Goal: Task Accomplishment & Management: Manage account settings

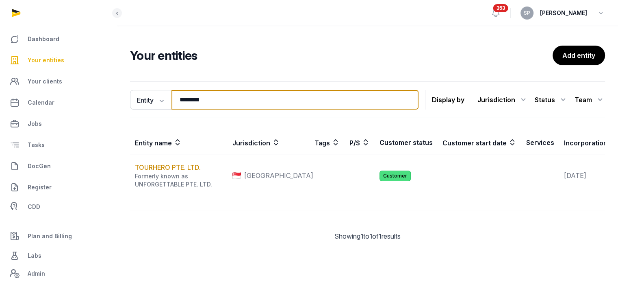
click at [216, 98] on input "********" at bounding box center [295, 100] width 247 height 20
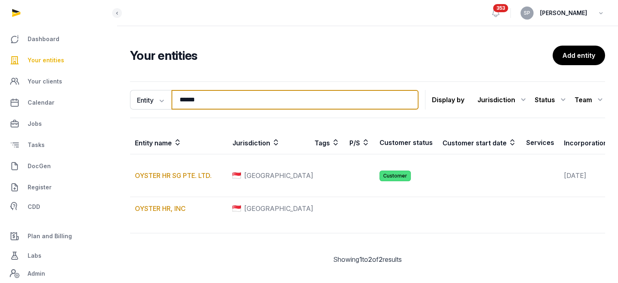
type input "******"
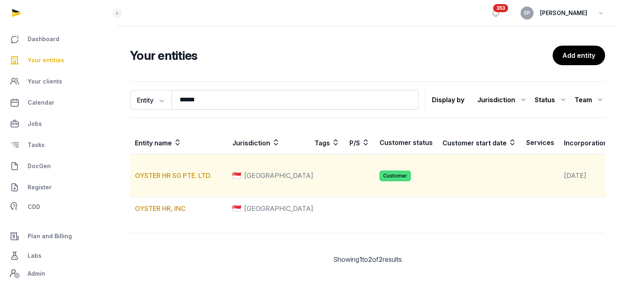
click at [193, 180] on td "OYSTER HR SG PTE. LTD." at bounding box center [179, 175] width 98 height 43
click at [193, 179] on link "OYSTER HR SG PTE. LTD." at bounding box center [173, 175] width 77 height 8
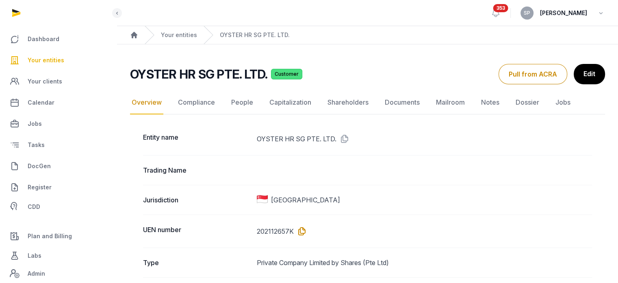
click at [301, 235] on icon at bounding box center [300, 230] width 13 height 13
click at [406, 104] on link "Documents" at bounding box center [402, 103] width 38 height 24
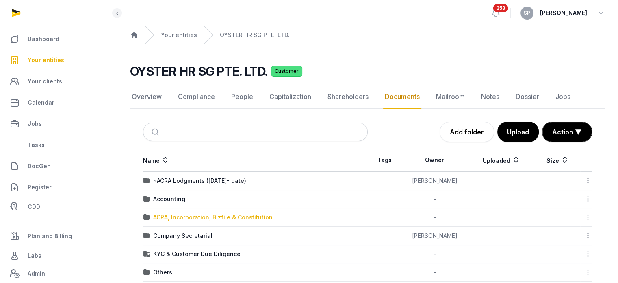
click at [201, 215] on div "ACRA, Incorporation, Bizfile & Constitution" at bounding box center [213, 217] width 120 height 8
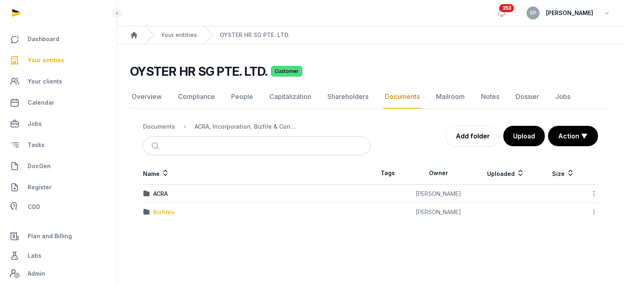
click at [163, 215] on div "Bizfiles" at bounding box center [163, 212] width 21 height 8
click at [163, 212] on div "2025" at bounding box center [160, 212] width 14 height 8
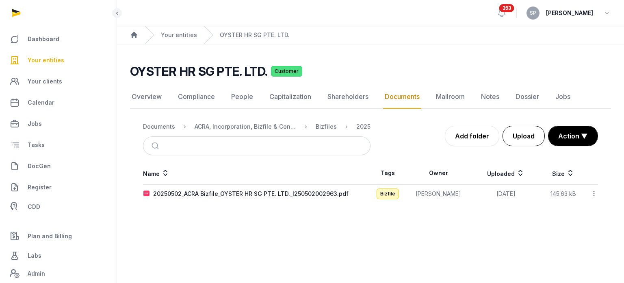
click at [521, 137] on button "Upload" at bounding box center [524, 136] width 42 height 20
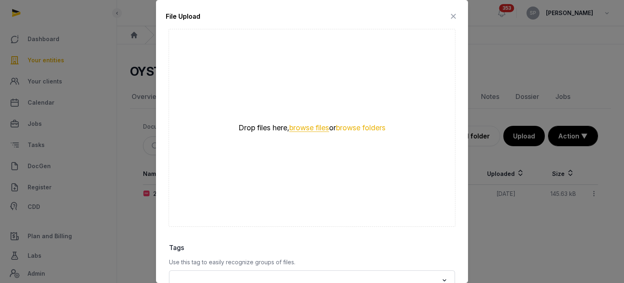
click at [304, 128] on button "browse files" at bounding box center [309, 128] width 40 height 8
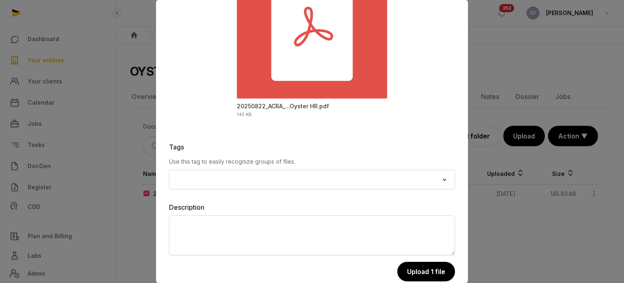
scroll to position [115, 0]
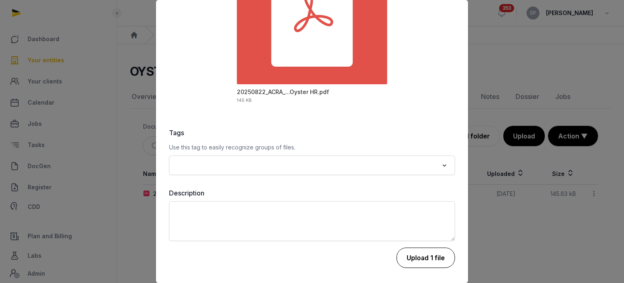
click at [424, 257] on button "Upload 1 file" at bounding box center [426, 257] width 59 height 20
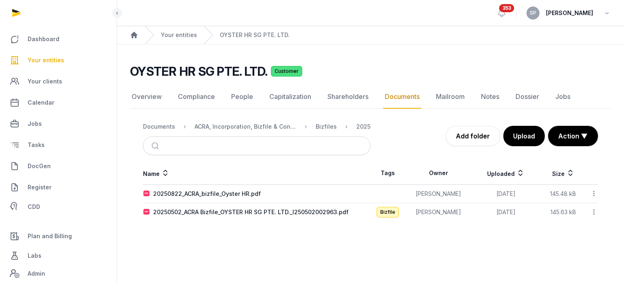
click at [596, 193] on icon at bounding box center [594, 193] width 7 height 9
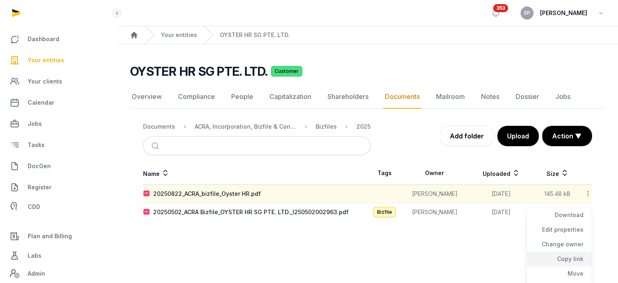
click at [567, 266] on div "Copy link" at bounding box center [559, 273] width 65 height 15
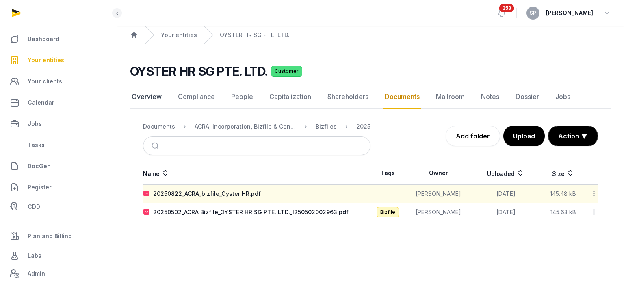
click at [151, 100] on link "Overview" at bounding box center [146, 97] width 33 height 24
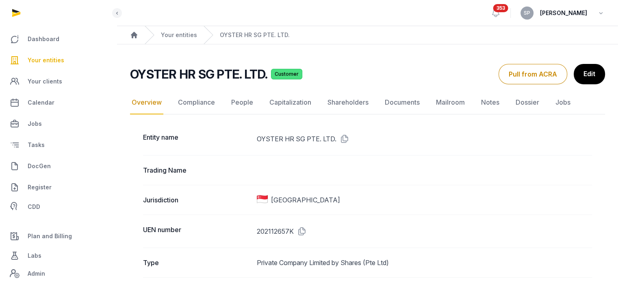
click at [344, 138] on icon at bounding box center [343, 138] width 13 height 13
click at [395, 105] on link "Documents" at bounding box center [402, 103] width 38 height 24
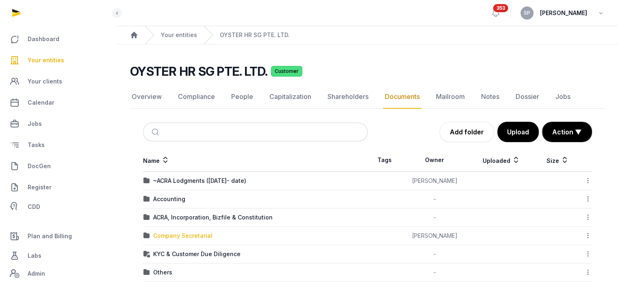
click at [190, 235] on div "Company Secretarial" at bounding box center [182, 235] width 59 height 8
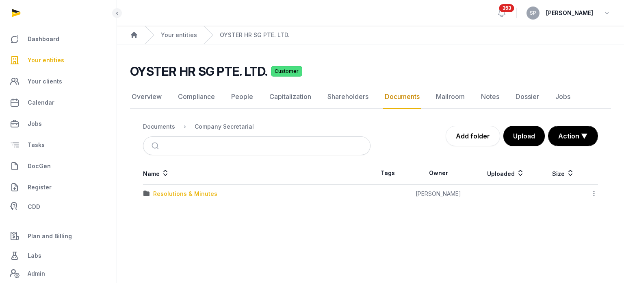
click at [176, 193] on div "Resolutions & Minutes" at bounding box center [185, 193] width 64 height 8
click at [164, 208] on div "2025" at bounding box center [160, 212] width 14 height 8
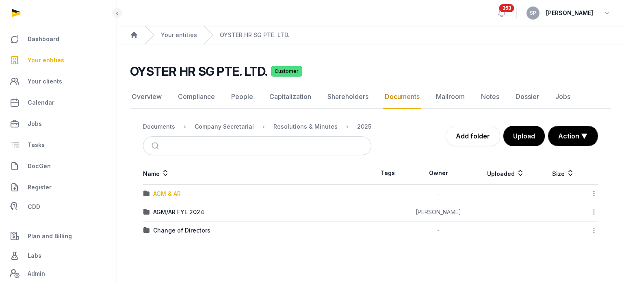
click at [172, 191] on div "AGM & AR" at bounding box center [167, 193] width 28 height 8
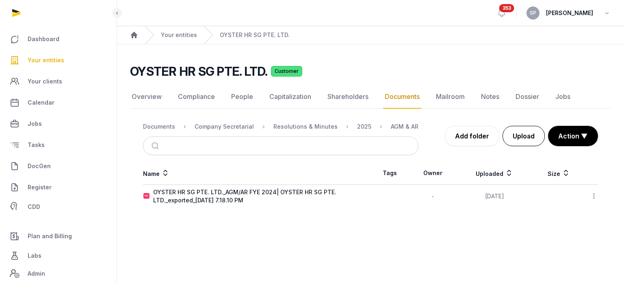
click at [529, 143] on button "Upload" at bounding box center [524, 136] width 42 height 20
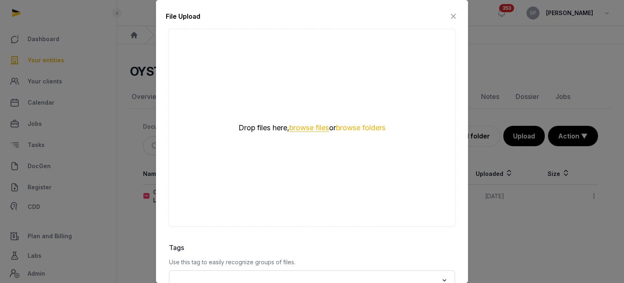
click at [321, 129] on button "browse files" at bounding box center [309, 128] width 40 height 8
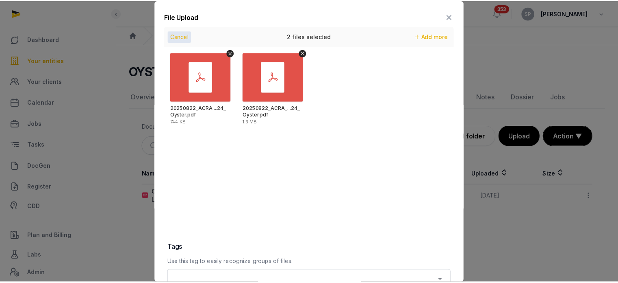
scroll to position [115, 0]
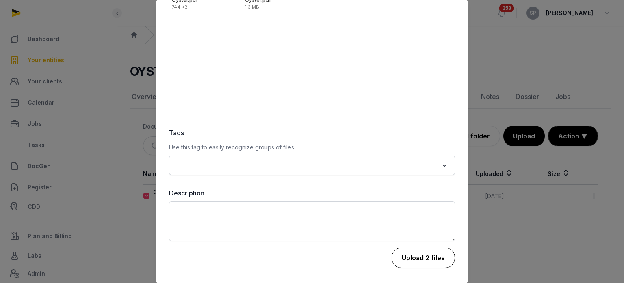
click at [417, 260] on button "Upload 2 files" at bounding box center [423, 257] width 63 height 20
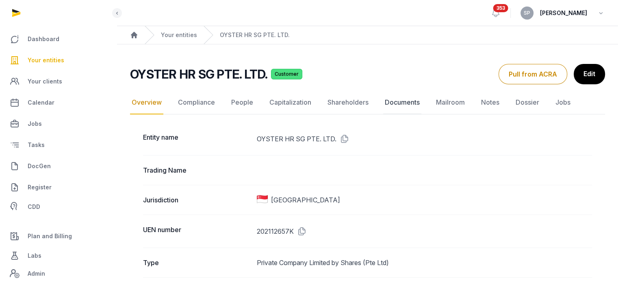
click at [400, 105] on link "Documents" at bounding box center [402, 103] width 38 height 24
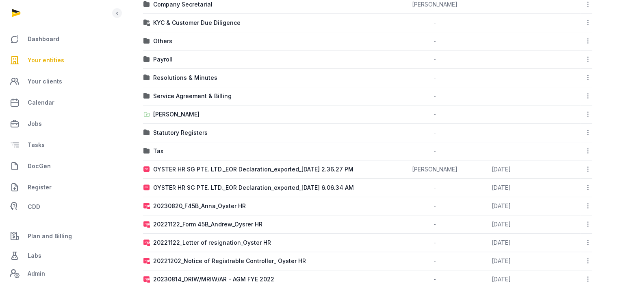
scroll to position [273, 0]
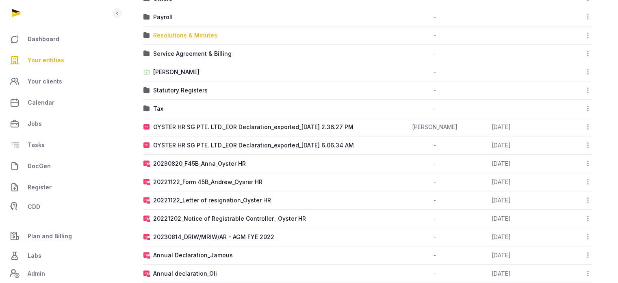
click at [186, 32] on div "Resolutions & Minutes" at bounding box center [185, 35] width 64 height 8
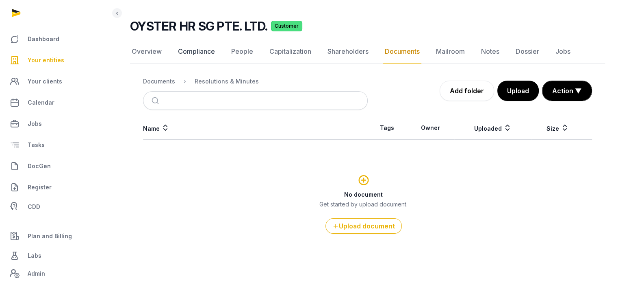
scroll to position [44, 0]
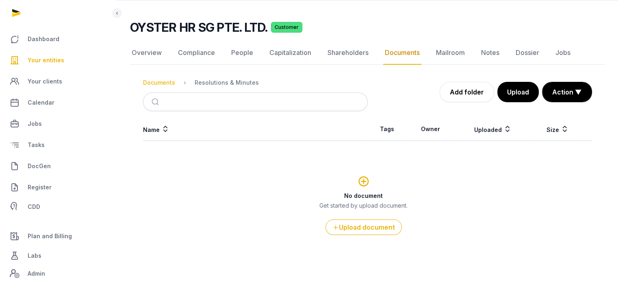
click at [154, 81] on div "Documents" at bounding box center [159, 82] width 32 height 8
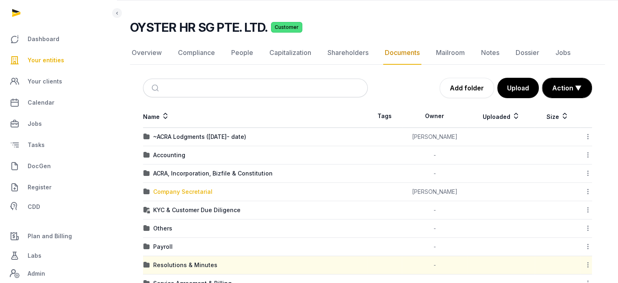
click at [197, 191] on div "Company Secretarial" at bounding box center [182, 191] width 59 height 8
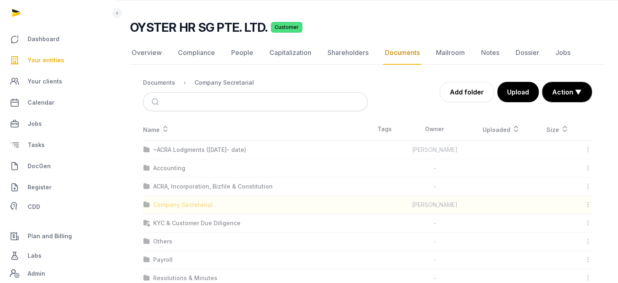
scroll to position [0, 0]
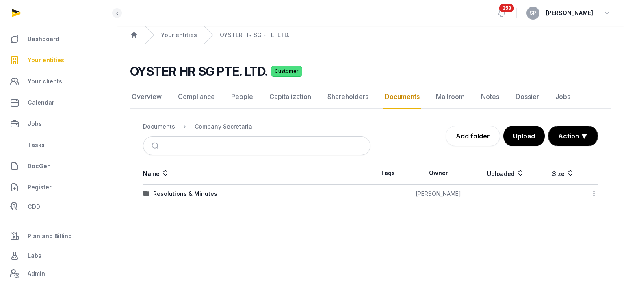
click at [197, 191] on div "Resolutions & Minutes" at bounding box center [185, 193] width 64 height 8
click at [162, 208] on div "2025" at bounding box center [160, 212] width 14 height 8
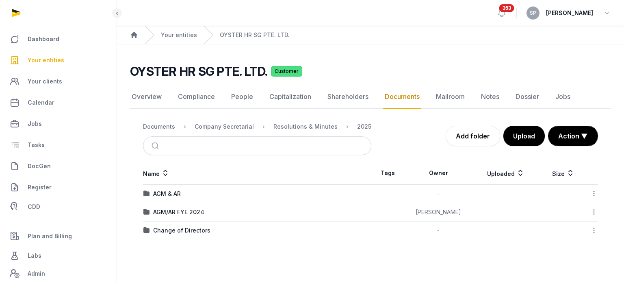
click at [593, 213] on icon at bounding box center [594, 211] width 7 height 9
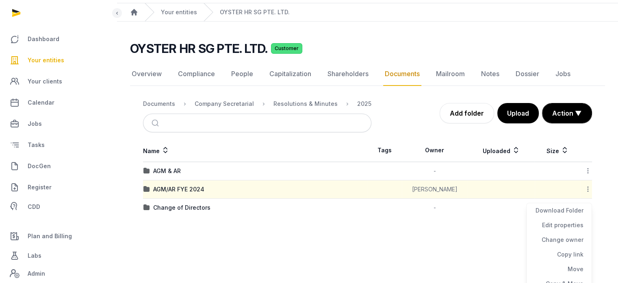
scroll to position [45, 0]
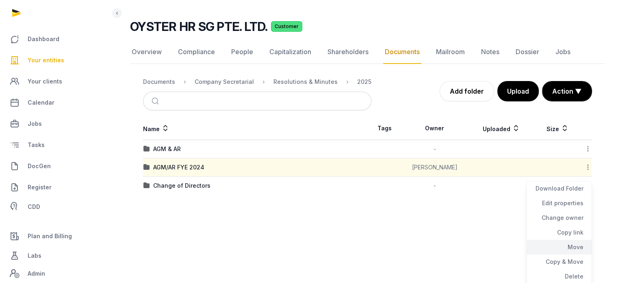
click at [567, 254] on div "Move" at bounding box center [559, 261] width 65 height 15
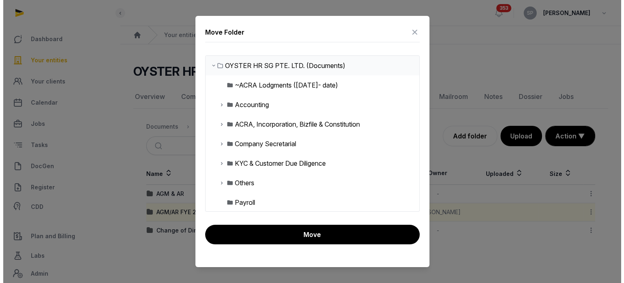
scroll to position [0, 0]
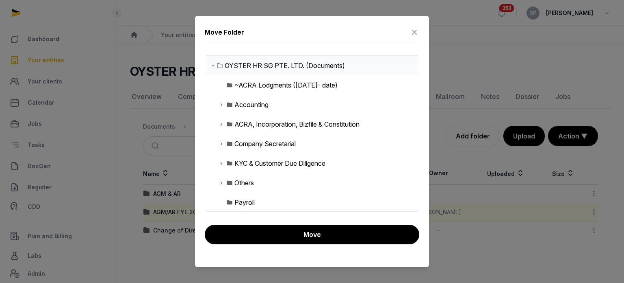
click at [222, 142] on icon at bounding box center [221, 144] width 7 height 10
click at [227, 161] on icon at bounding box center [228, 163] width 7 height 10
click at [235, 202] on icon at bounding box center [234, 202] width 7 height 10
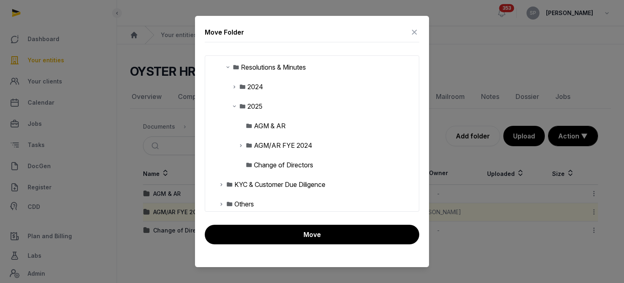
scroll to position [96, 0]
click at [294, 126] on div "AGM & AR" at bounding box center [312, 125] width 214 height 20
click at [270, 123] on div "AGM & AR" at bounding box center [270, 125] width 32 height 10
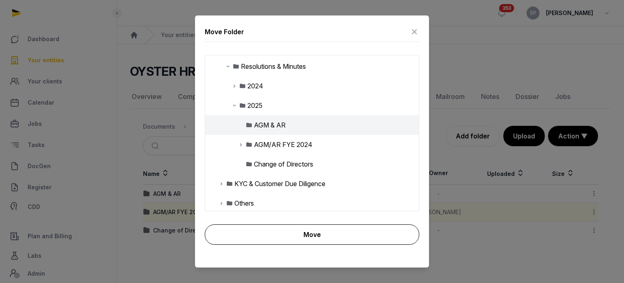
click at [296, 234] on button "Move" at bounding box center [312, 234] width 215 height 20
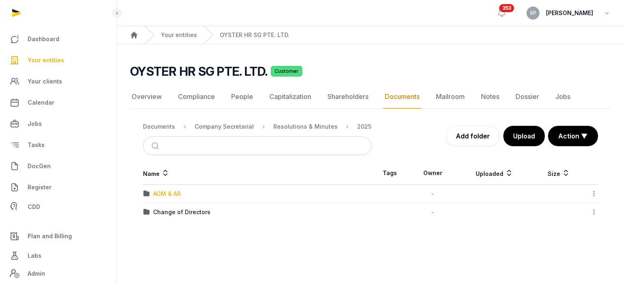
click at [167, 194] on div "AGM & AR" at bounding box center [167, 193] width 28 height 8
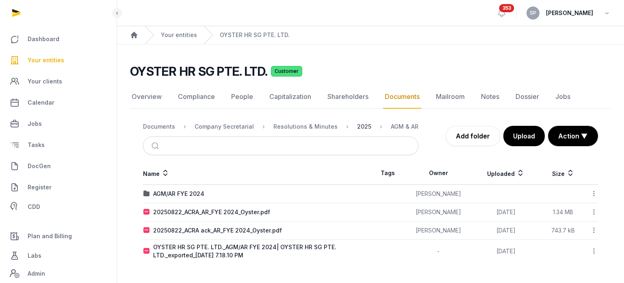
click at [359, 123] on div "2025" at bounding box center [364, 126] width 14 height 8
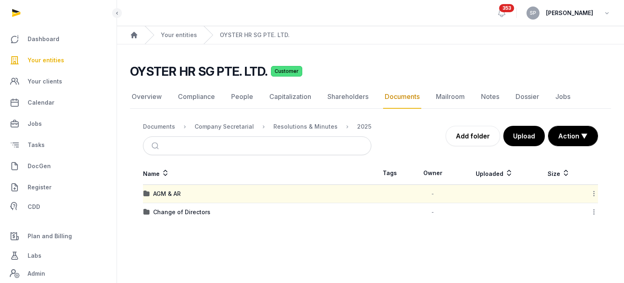
click at [594, 193] on icon at bounding box center [594, 193] width 7 height 9
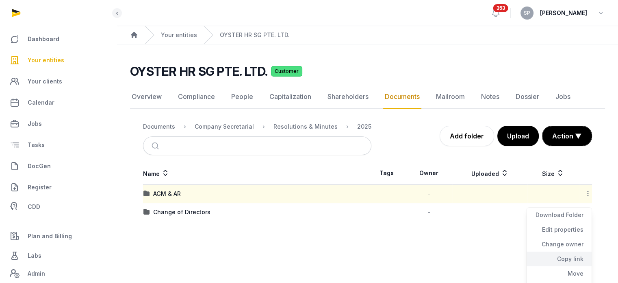
click at [580, 266] on div "Copy link" at bounding box center [559, 273] width 65 height 15
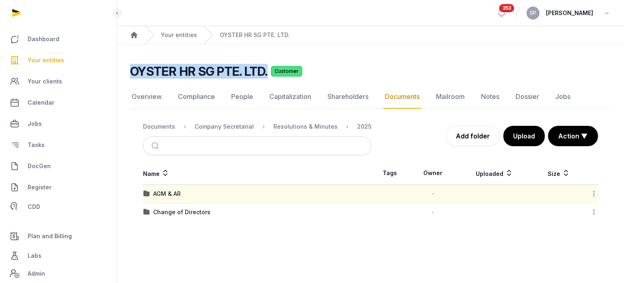
drag, startPoint x: 268, startPoint y: 75, endPoint x: 125, endPoint y: 71, distance: 143.1
click at [125, 71] on div "OYSTER HR SG PTE. LTD. Customer Documents Overview Compliance People Capitaliza…" at bounding box center [370, 142] width 507 height 157
copy h2 "OYSTER HR SG PTE. LTD."
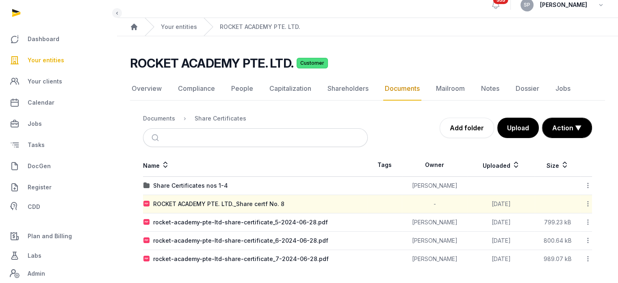
scroll to position [8, 0]
